Goal: Task Accomplishment & Management: Complete application form

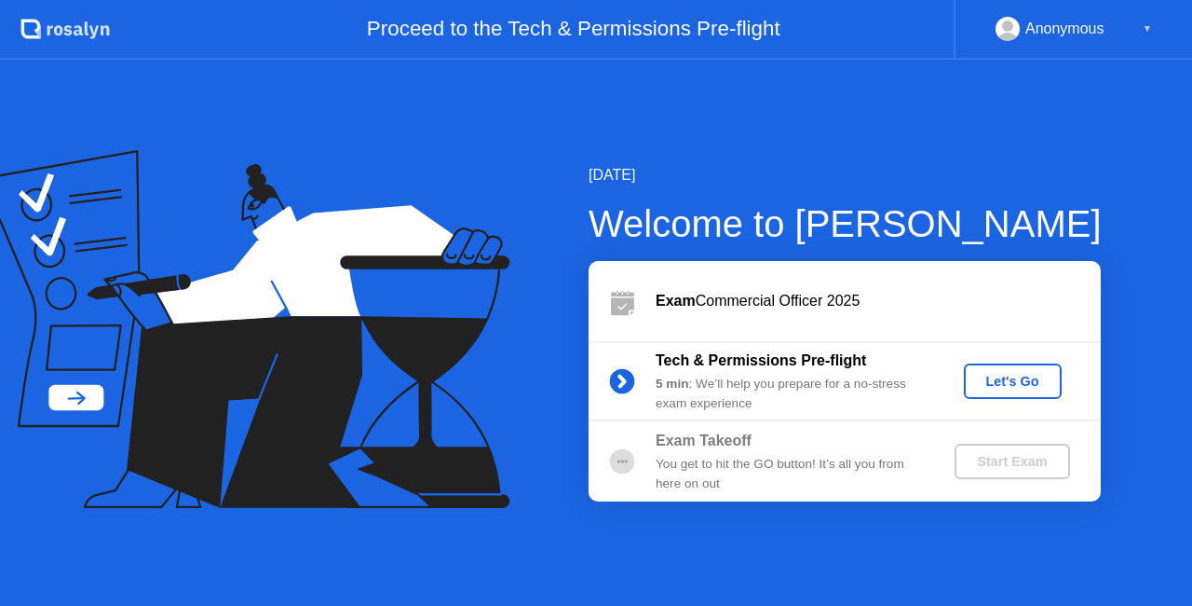
click at [712, 37] on div "Proceed to the Tech & Permissions Pre-flight" at bounding box center [532, 30] width 844 height 60
click at [1055, 24] on div "Anonymous" at bounding box center [1065, 29] width 79 height 24
click at [997, 375] on div "Let's Go" at bounding box center [1013, 381] width 83 height 15
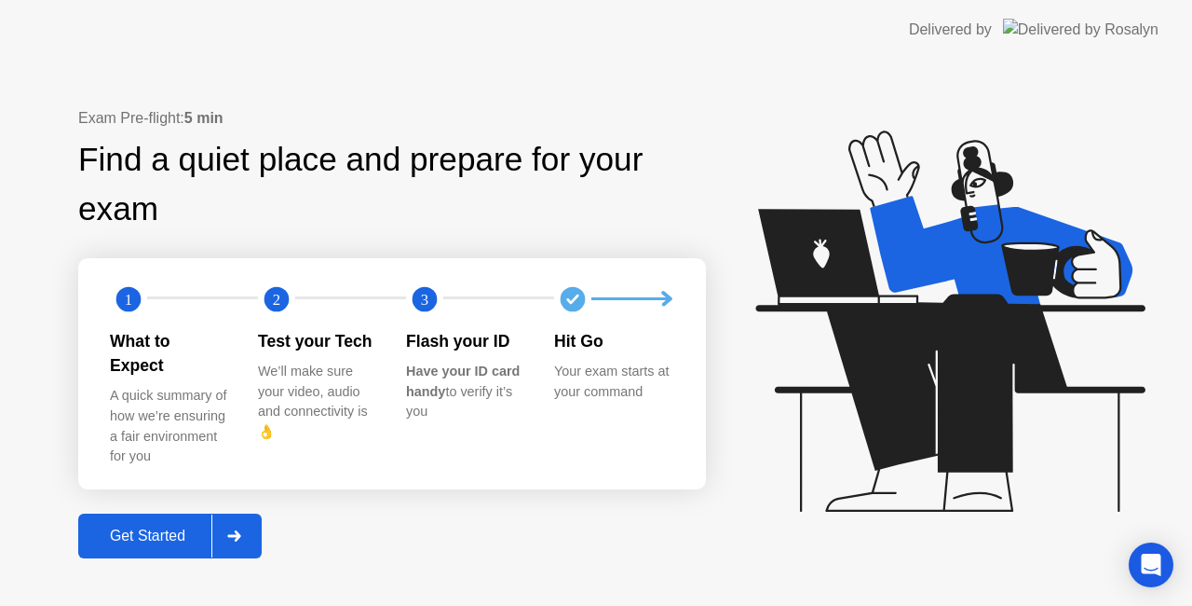
click at [165, 541] on button "Get Started" at bounding box center [170, 535] width 184 height 45
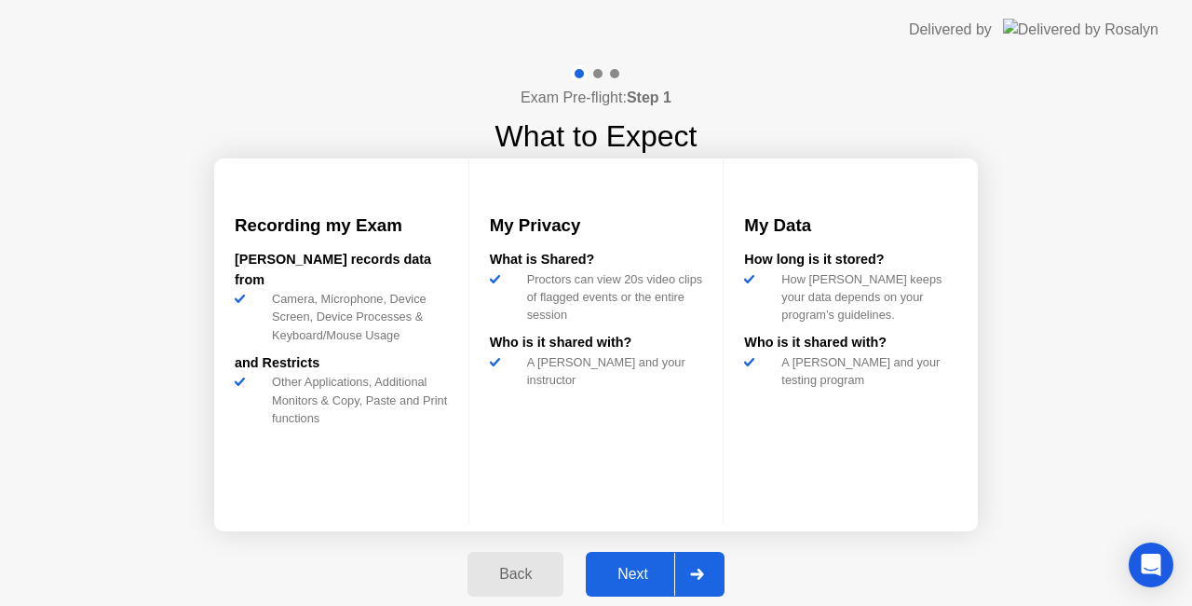
click at [652, 566] on div "Next" at bounding box center [633, 574] width 83 height 17
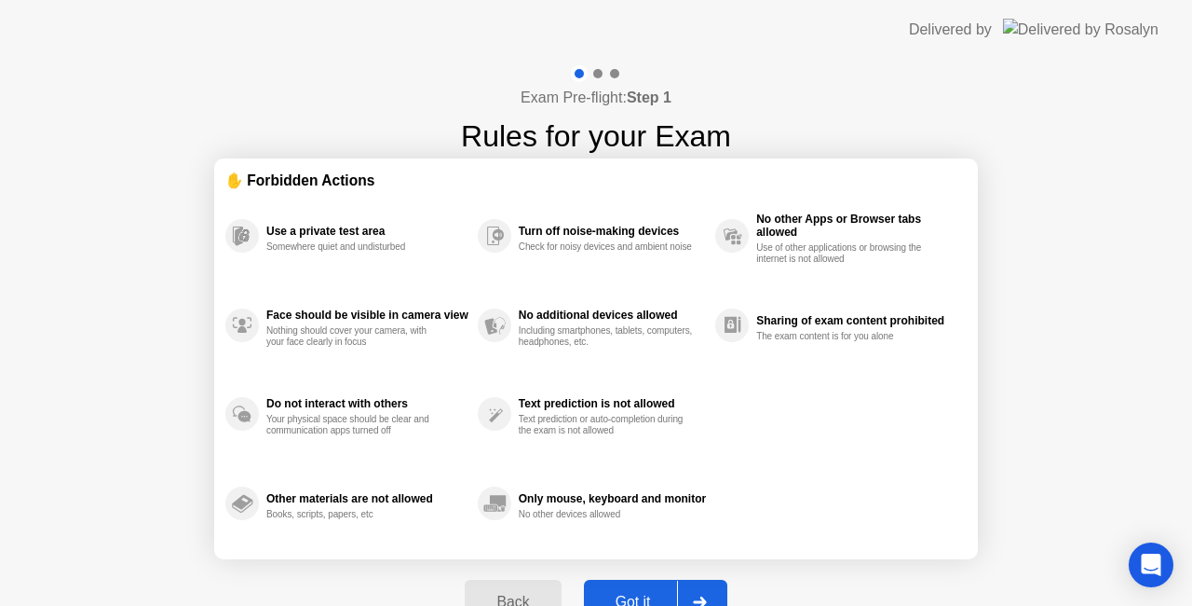
click at [652, 566] on div "Back Got it" at bounding box center [596, 602] width 284 height 86
click at [651, 593] on div "Got it" at bounding box center [634, 601] width 88 height 17
select select "**********"
select select "*******"
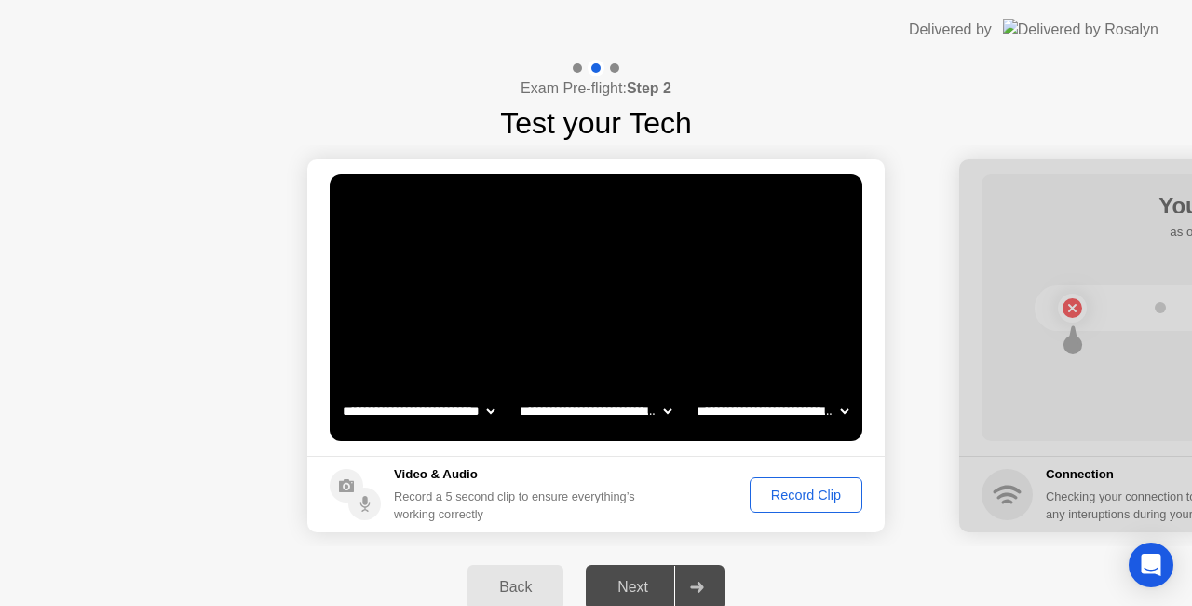
click at [792, 483] on button "Record Clip" at bounding box center [806, 494] width 113 height 35
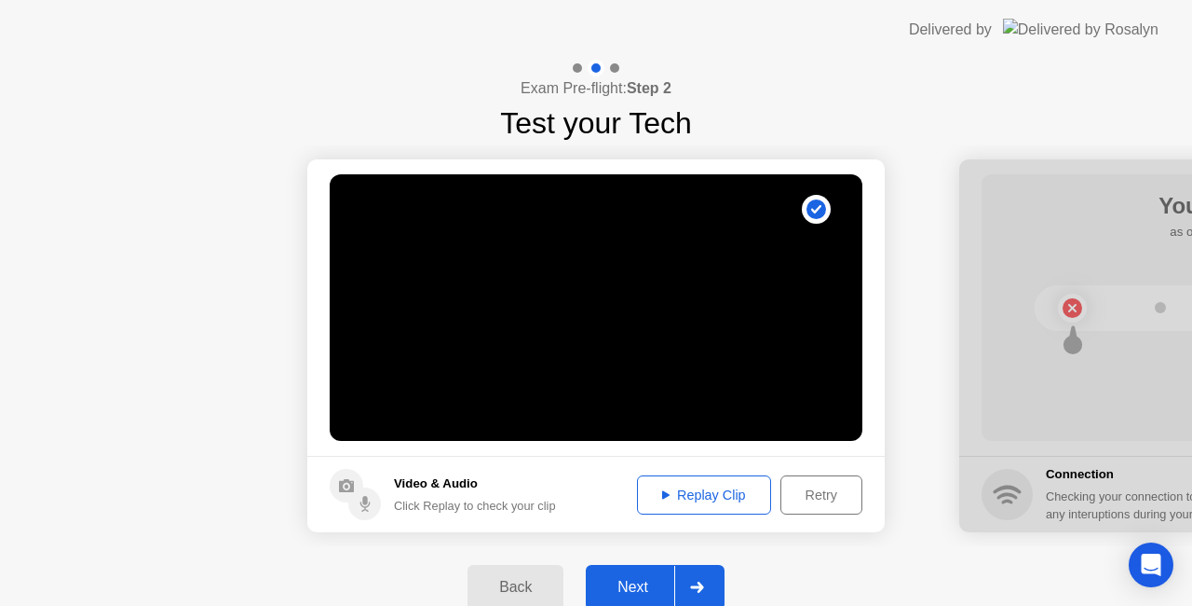
click at [681, 569] on div at bounding box center [697, 587] width 45 height 43
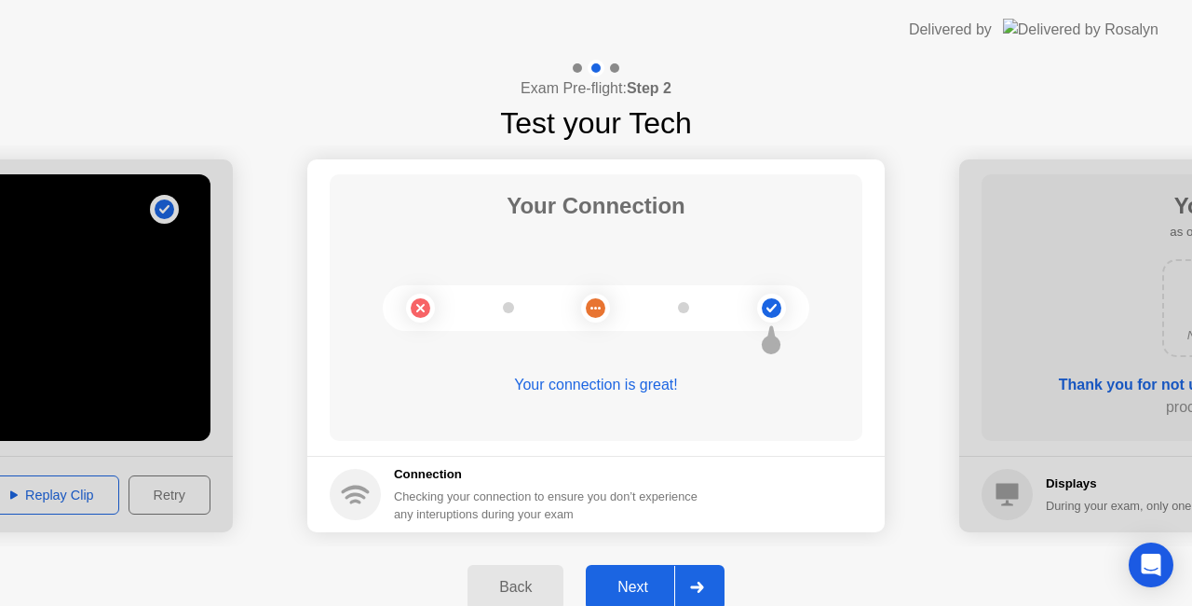
click at [632, 580] on div "Next" at bounding box center [633, 587] width 83 height 17
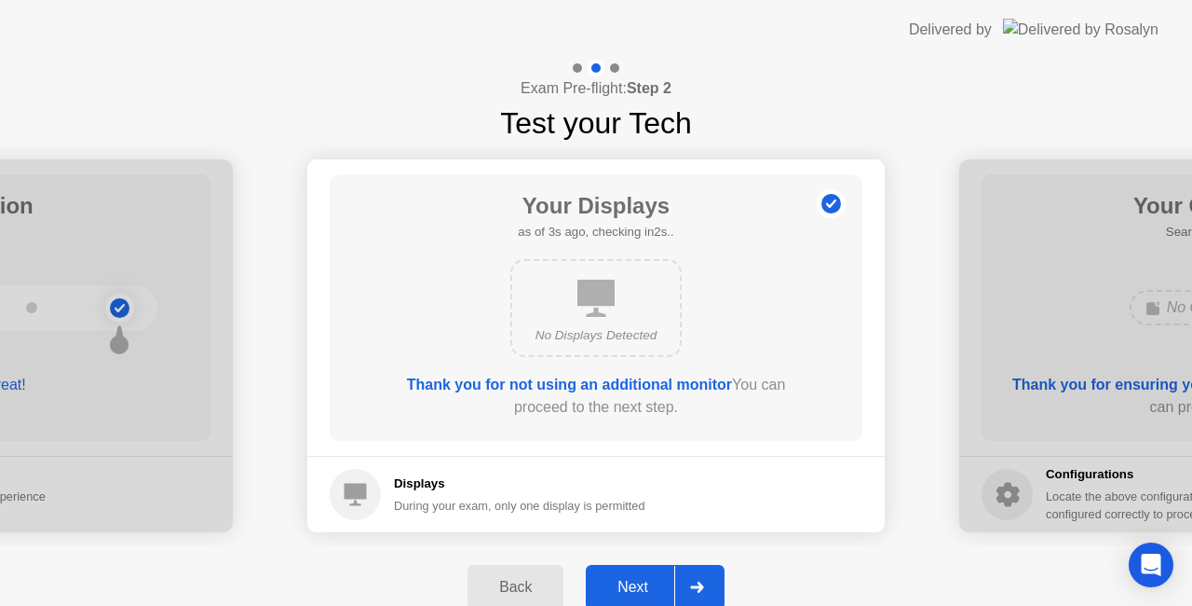
click at [632, 580] on div "Next" at bounding box center [633, 587] width 83 height 17
